Goal: Transaction & Acquisition: Obtain resource

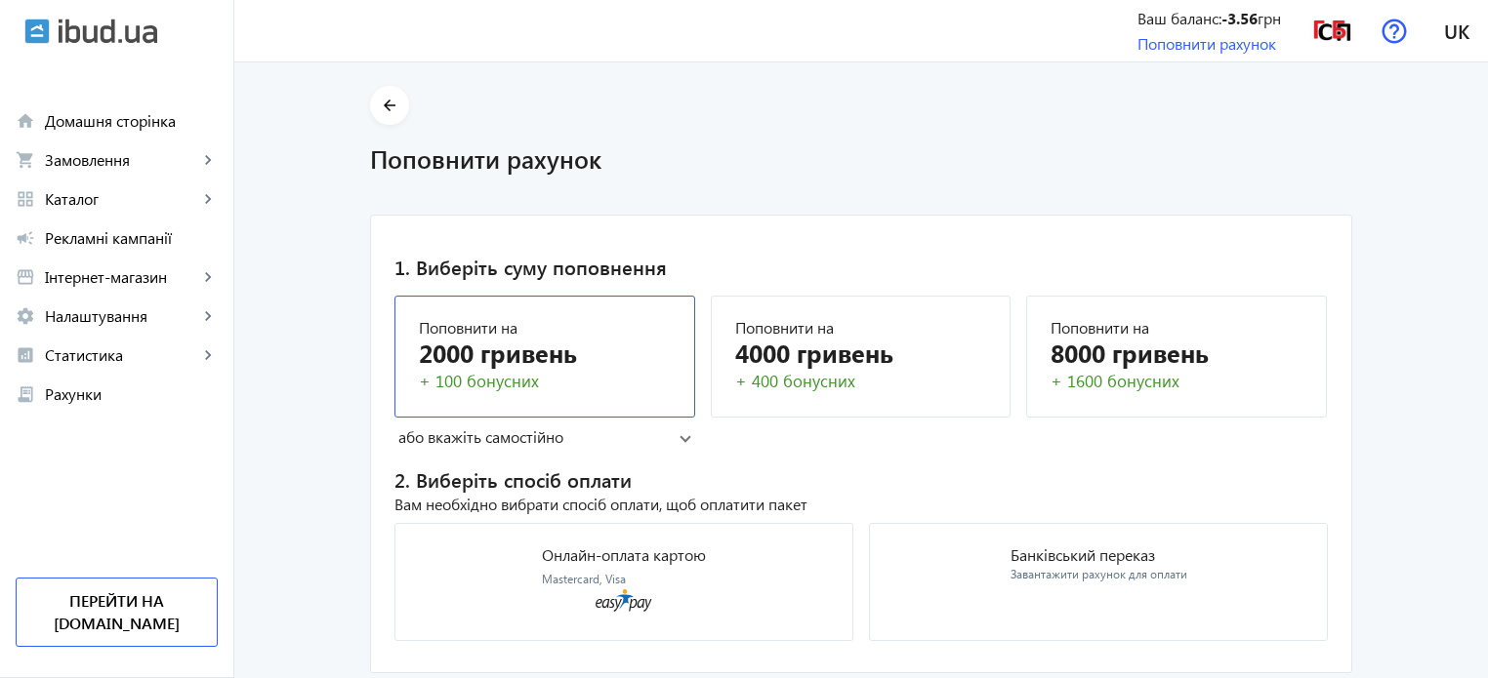
click at [580, 348] on div "2000 гривень" at bounding box center [545, 353] width 252 height 34
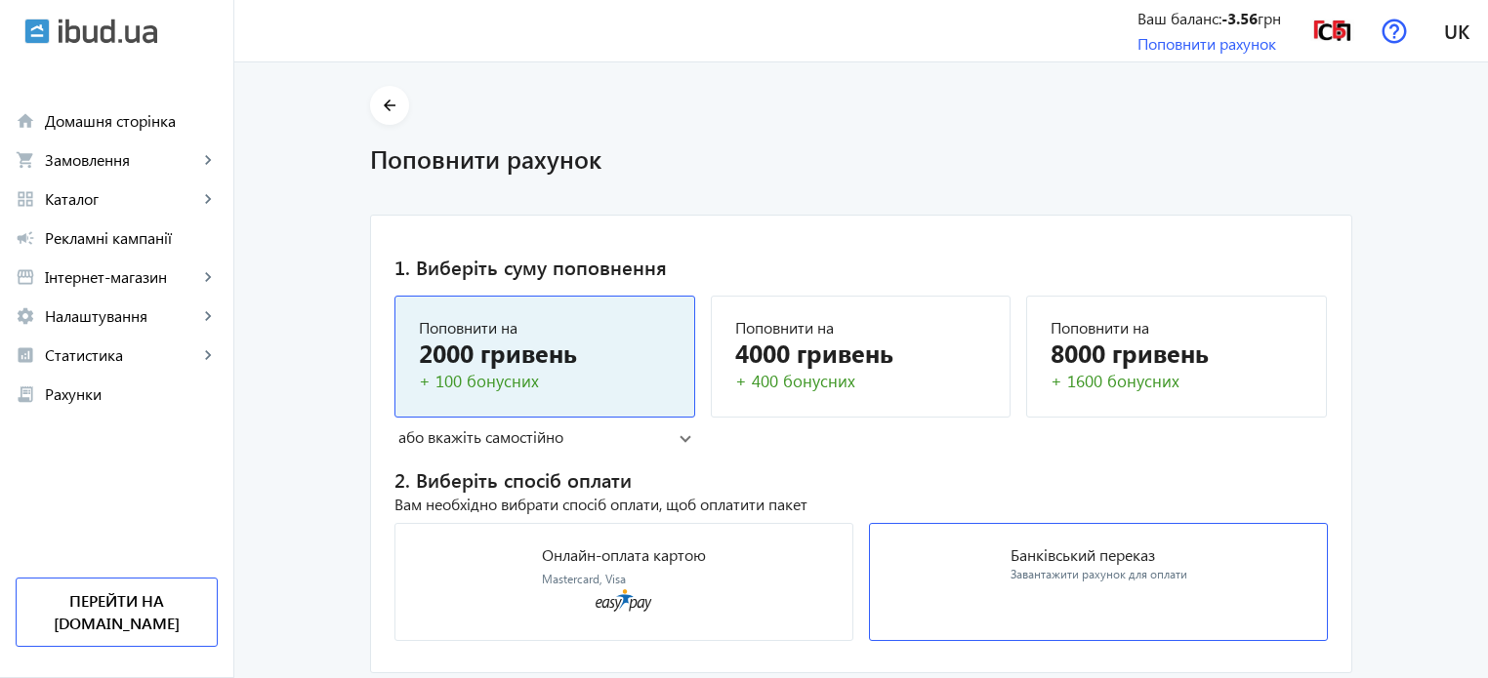
click at [941, 590] on mat-card "Банківський переказ Завантажити рахунок для оплати" at bounding box center [1098, 582] width 459 height 118
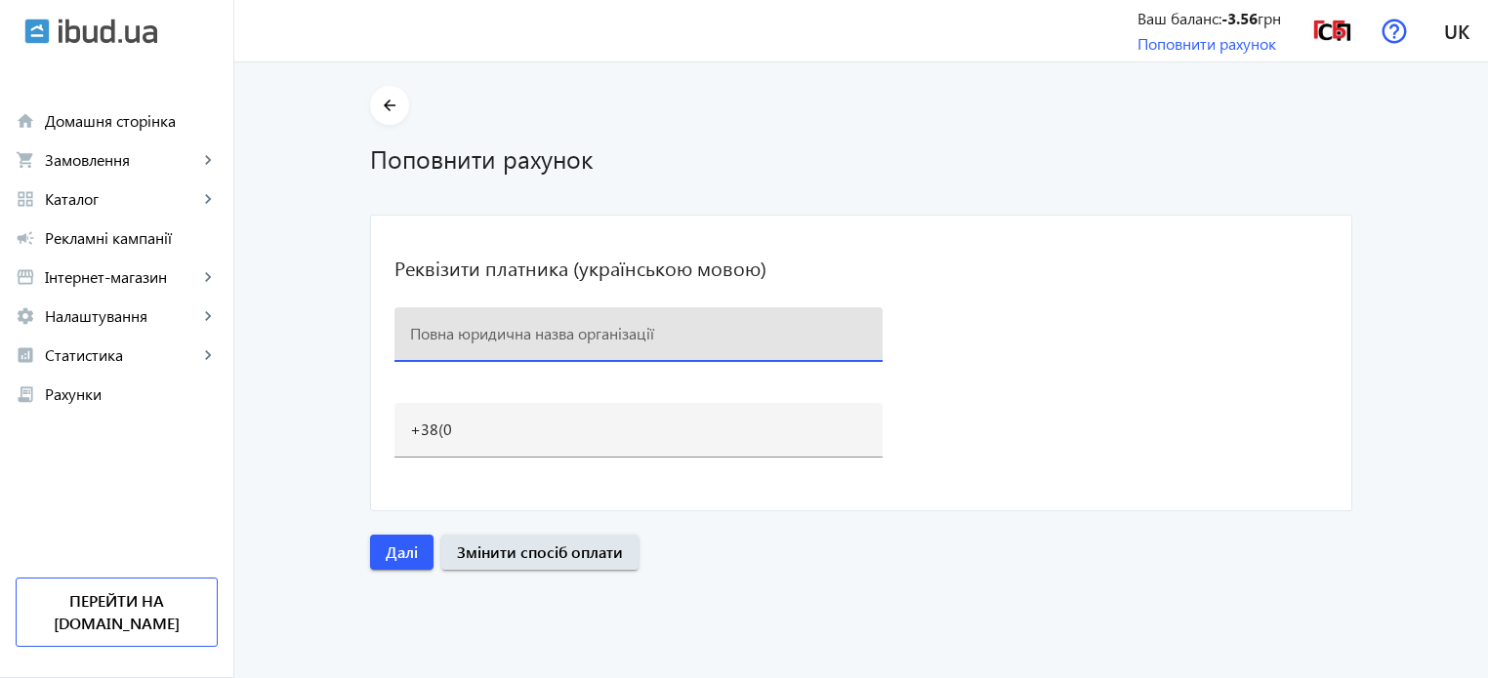
click at [753, 342] on input at bounding box center [638, 333] width 457 height 20
type input "ТОВ "ГАЛИЧСПЕЦБУДПОСТАЧ""
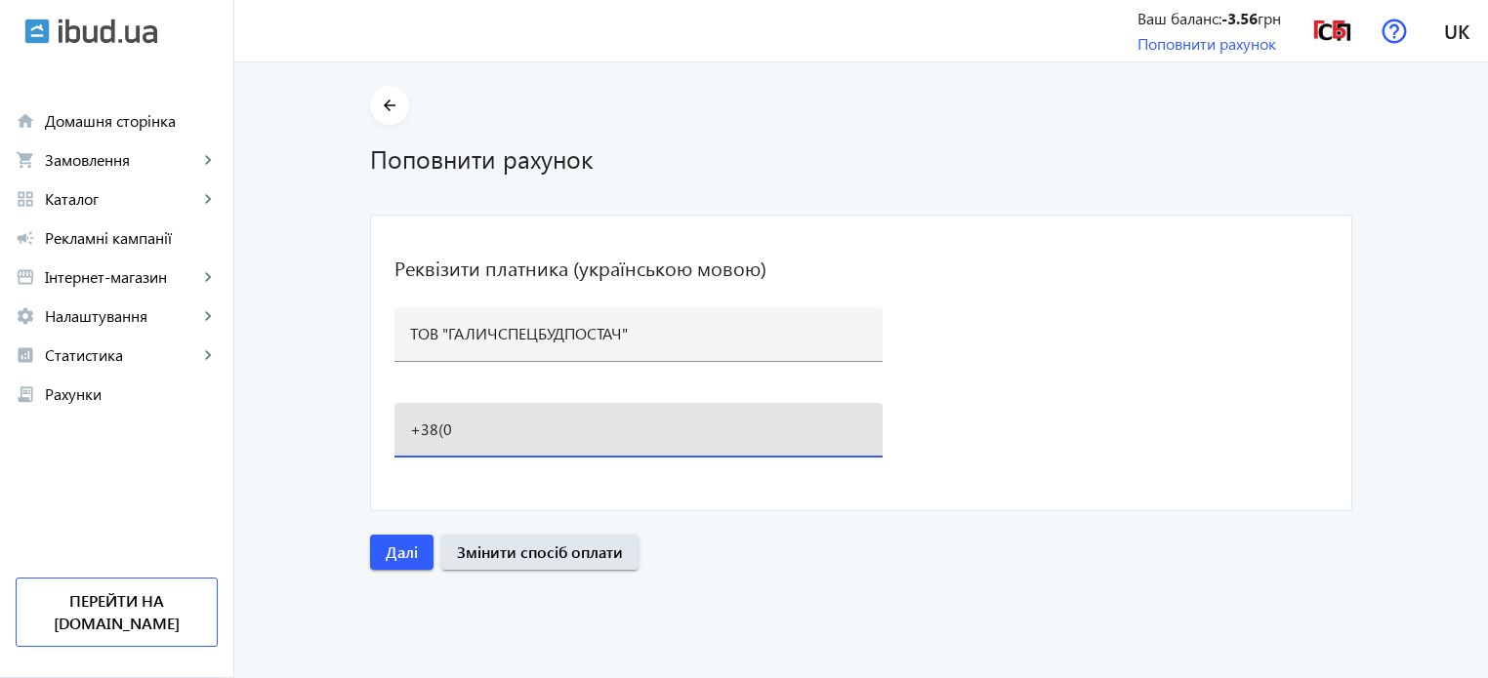
click at [683, 421] on input "+38(0" at bounding box center [638, 429] width 457 height 20
type input "[PHONE_NUMBER]"
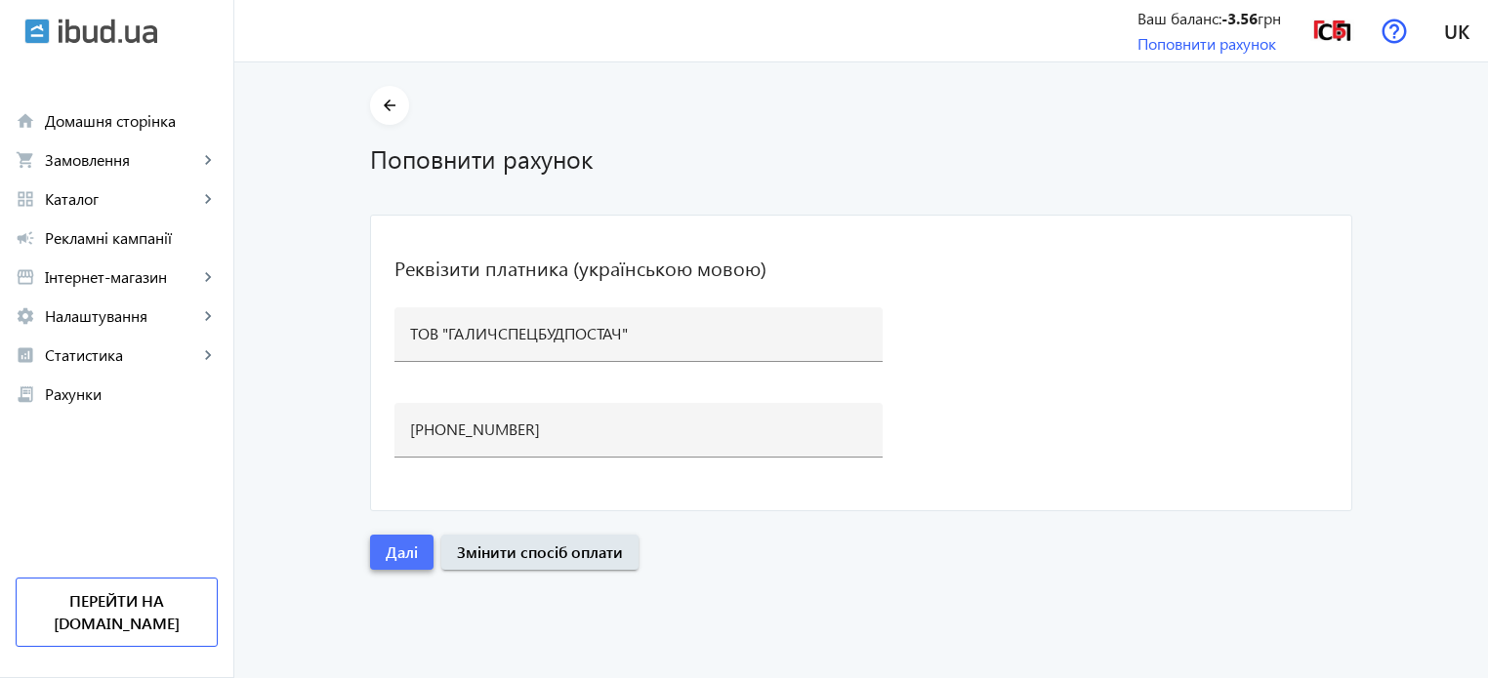
click at [386, 542] on span "Далі" at bounding box center [402, 552] width 32 height 21
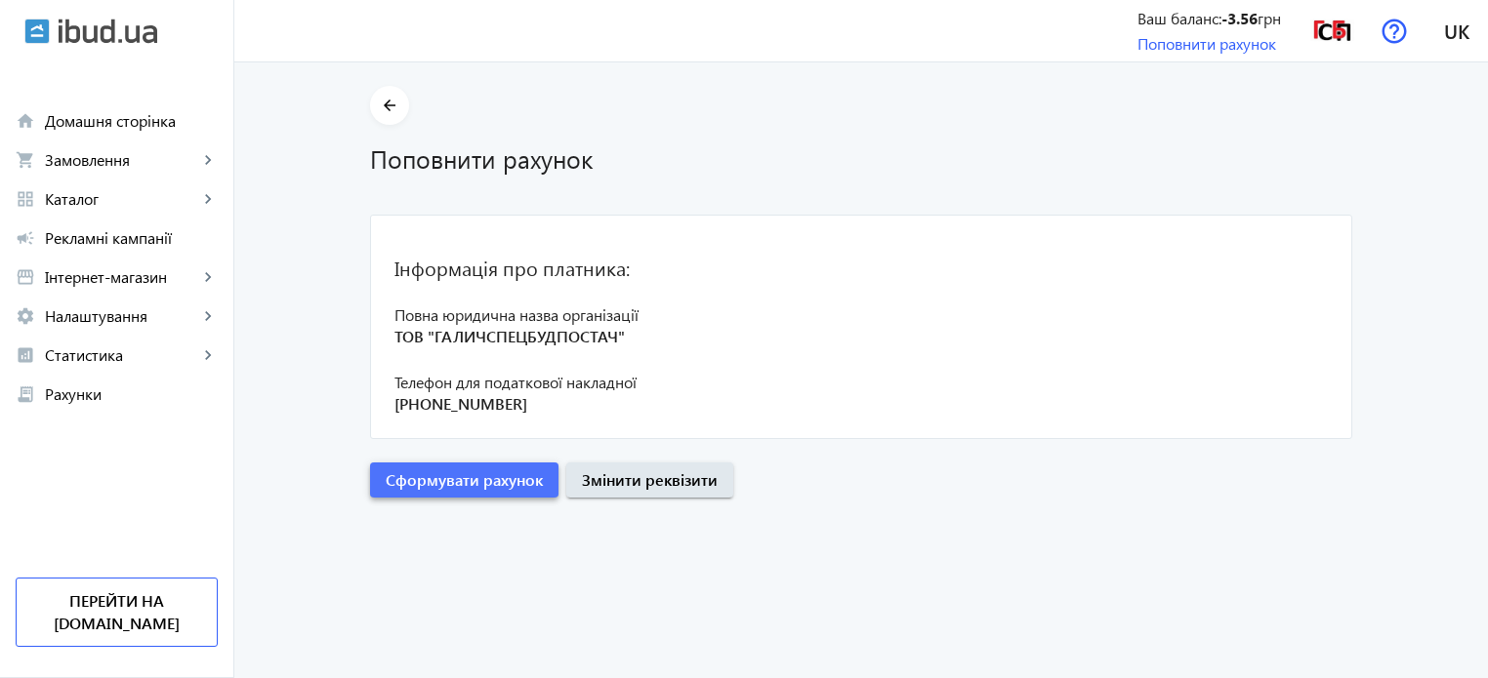
click at [470, 464] on span "submit" at bounding box center [464, 480] width 188 height 47
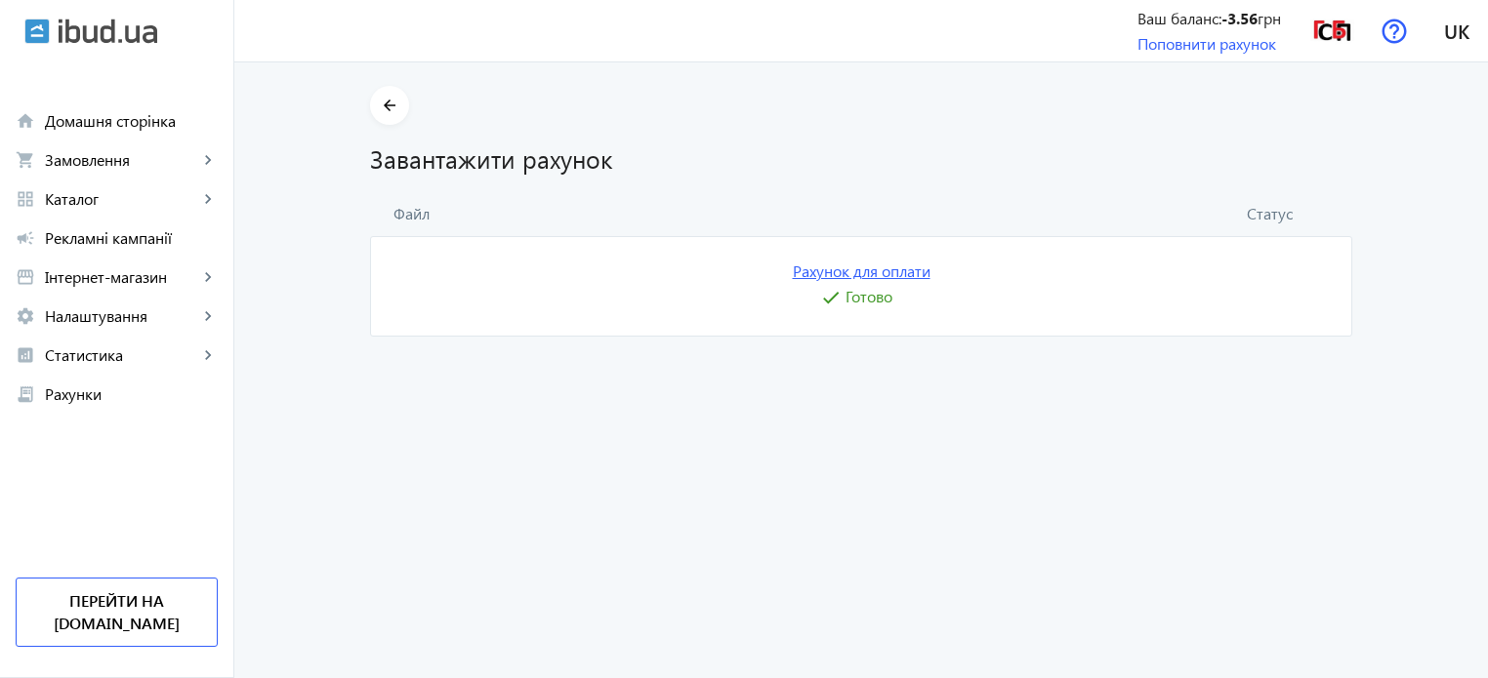
click at [843, 271] on link "Рахунок для оплати" at bounding box center [862, 271] width 138 height 21
